Goal: Task Accomplishment & Management: Manage account settings

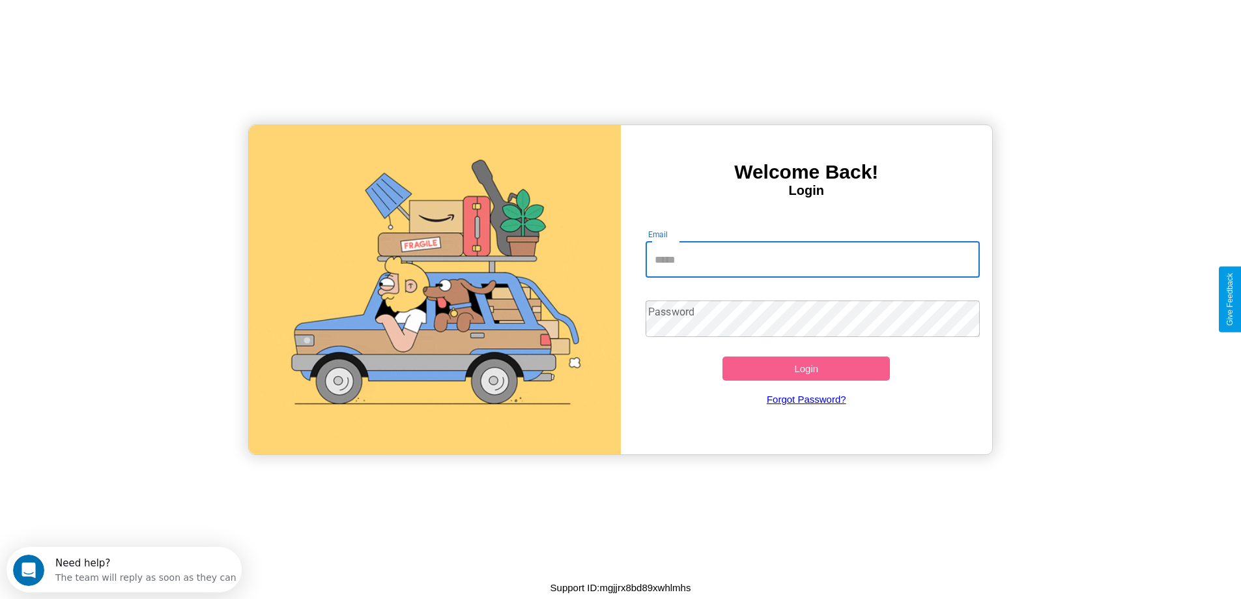
click at [812, 259] on input "Email" at bounding box center [813, 259] width 334 height 36
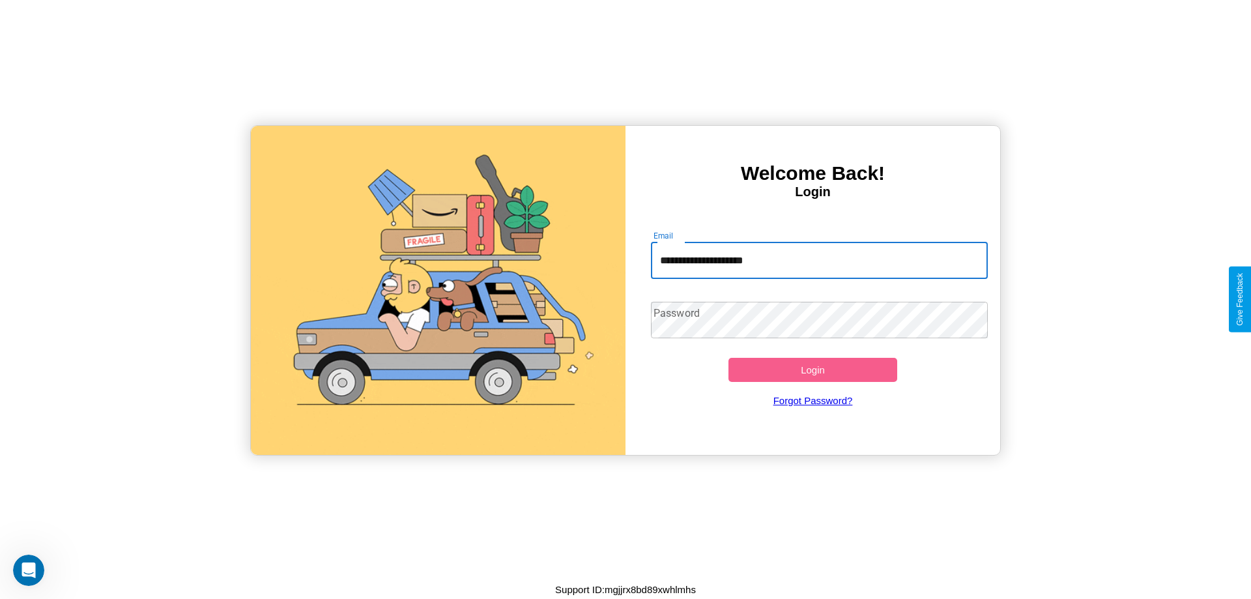
type input "**********"
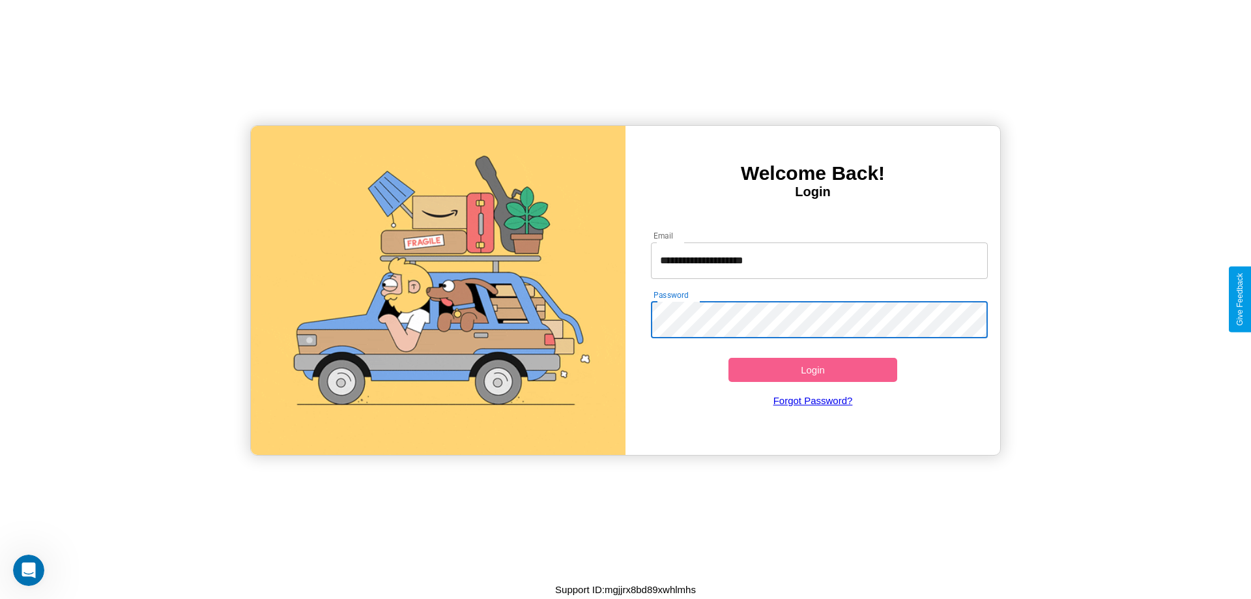
click at [812, 369] on button "Login" at bounding box center [812, 370] width 169 height 24
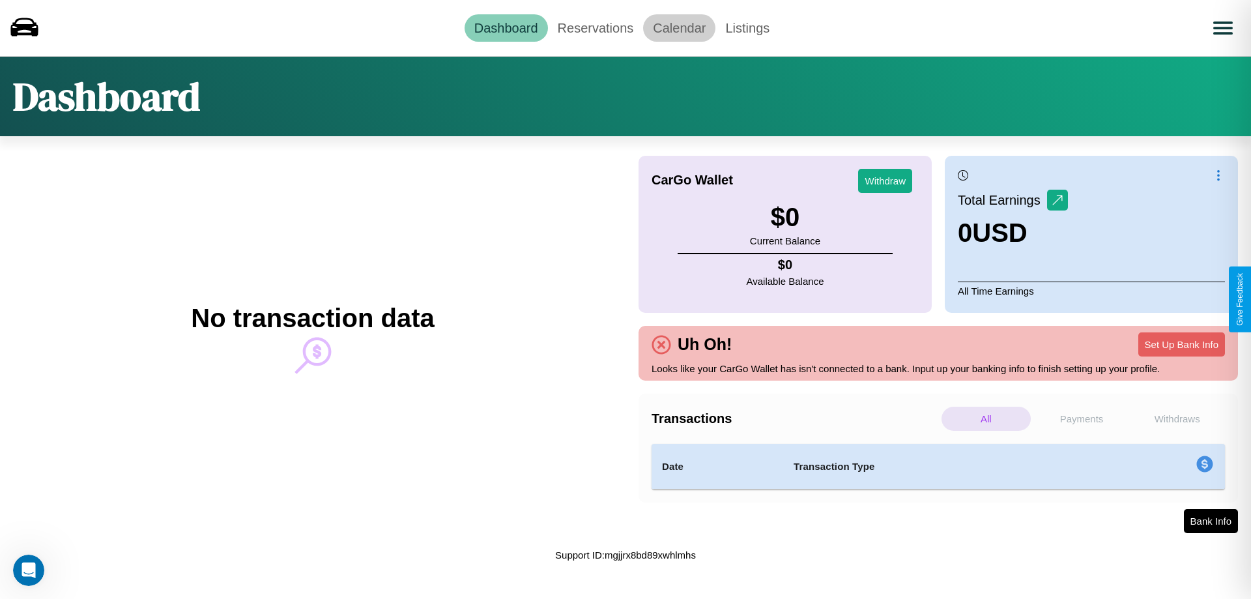
click at [679, 27] on link "Calendar" at bounding box center [679, 27] width 72 height 27
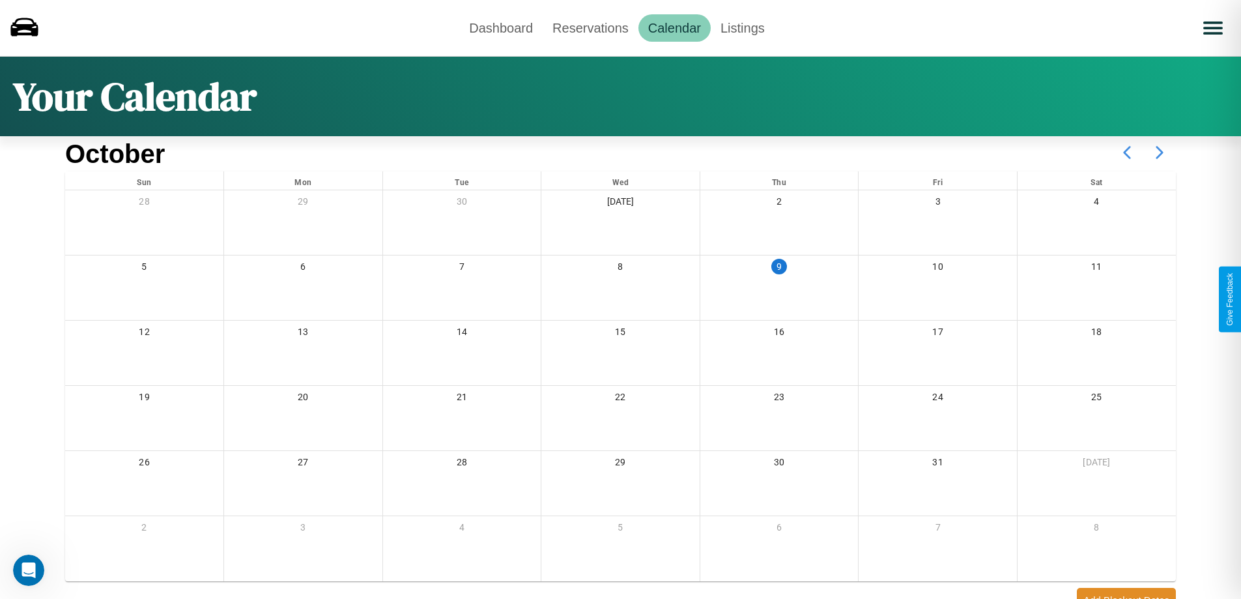
click at [1159, 152] on icon at bounding box center [1159, 152] width 33 height 33
click at [590, 27] on link "Reservations" at bounding box center [591, 27] width 96 height 27
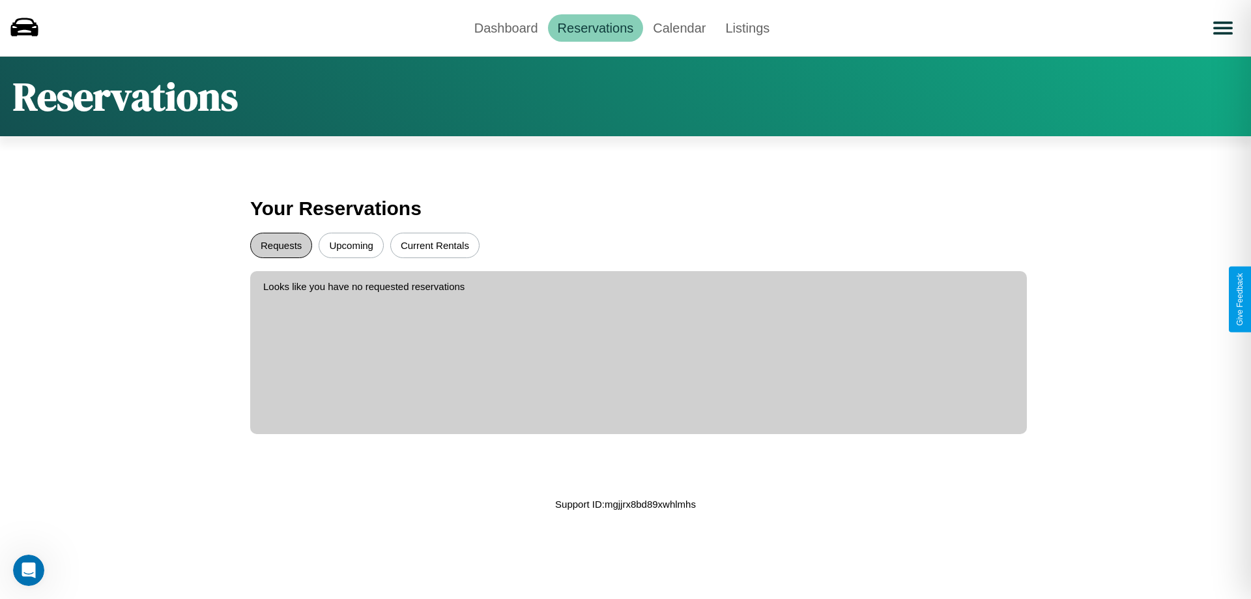
click at [281, 245] on button "Requests" at bounding box center [281, 245] width 62 height 25
click at [351, 245] on button "Upcoming" at bounding box center [351, 245] width 65 height 25
